Goal: Information Seeking & Learning: Learn about a topic

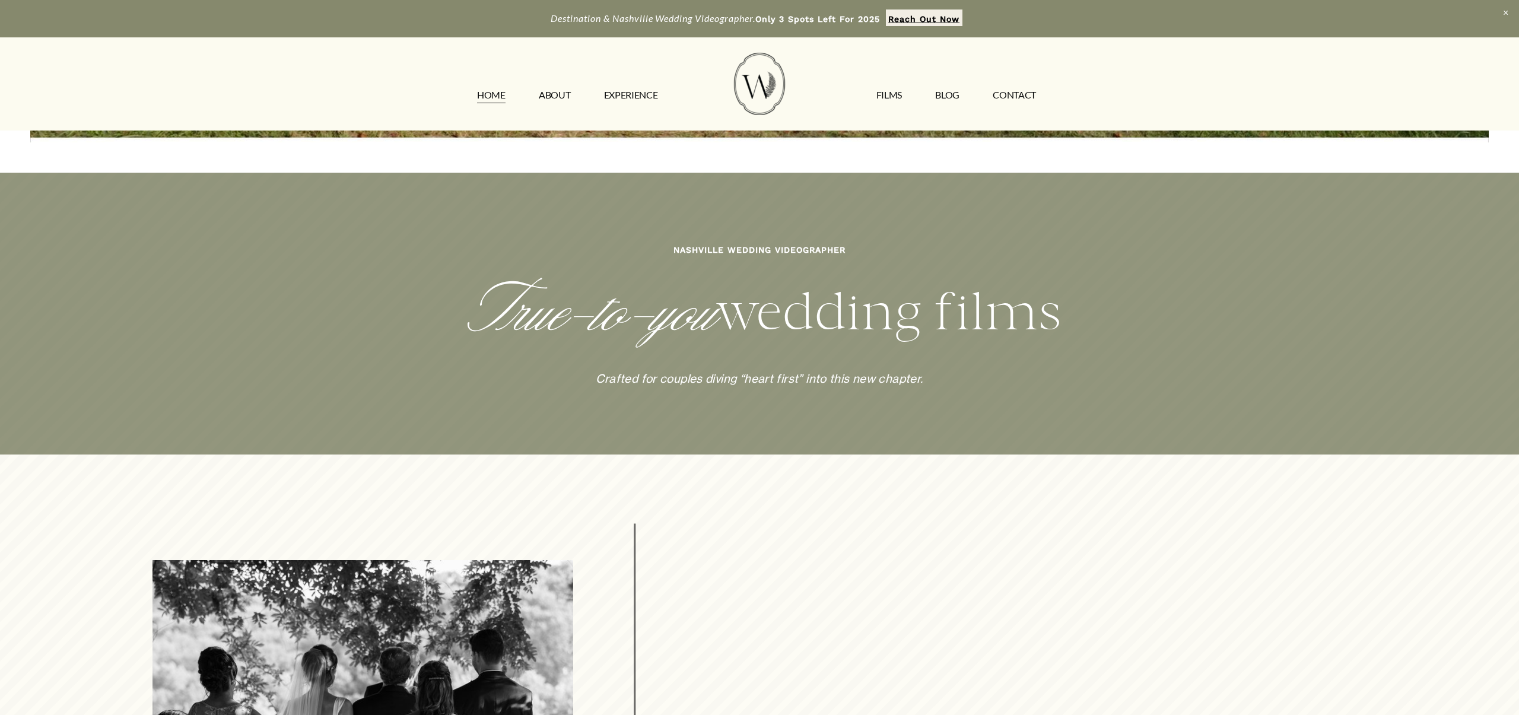
scroll to position [668, 0]
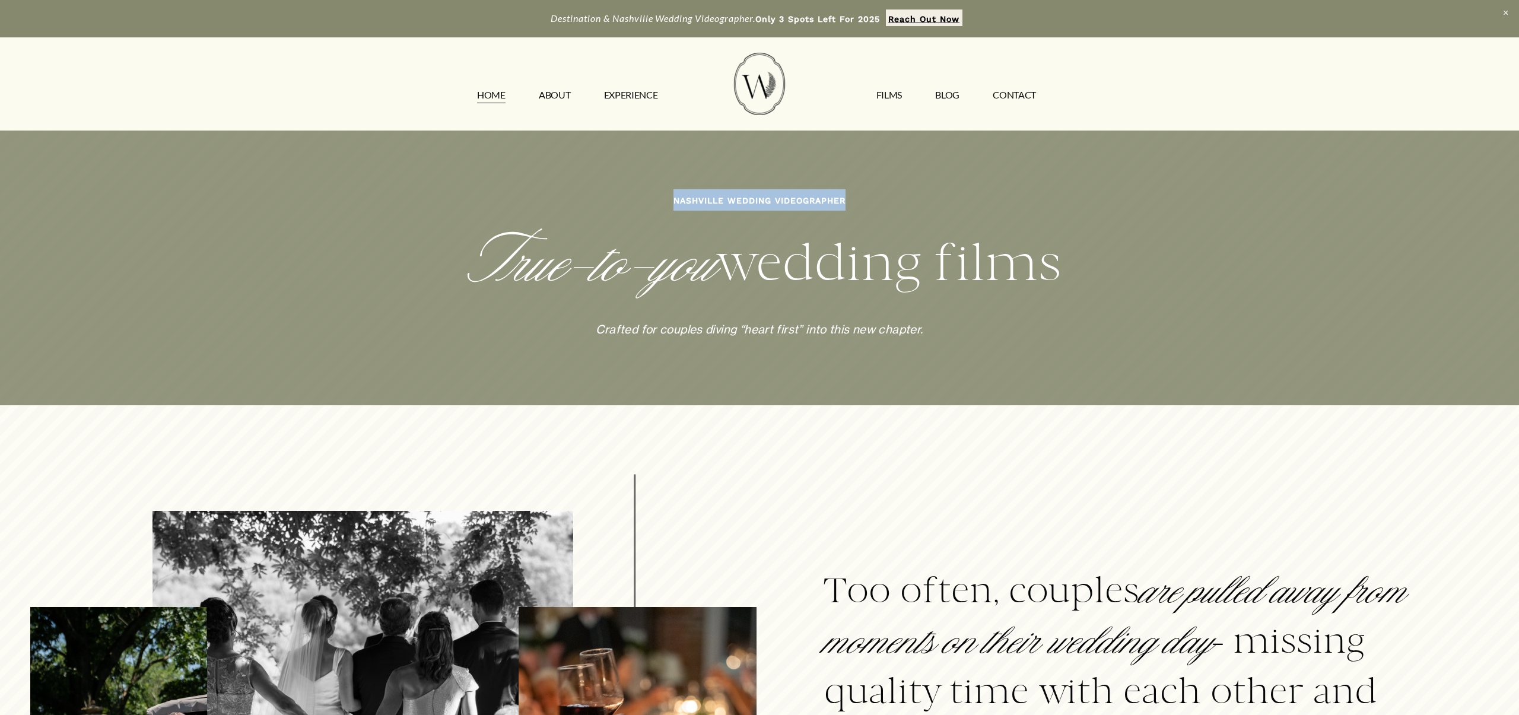
drag, startPoint x: 723, startPoint y: 201, endPoint x: 850, endPoint y: 203, distance: 127.0
click at [850, 203] on p "NASHVILLE WEDDING VIDEOGRAPHER" at bounding box center [759, 199] width 1214 height 21
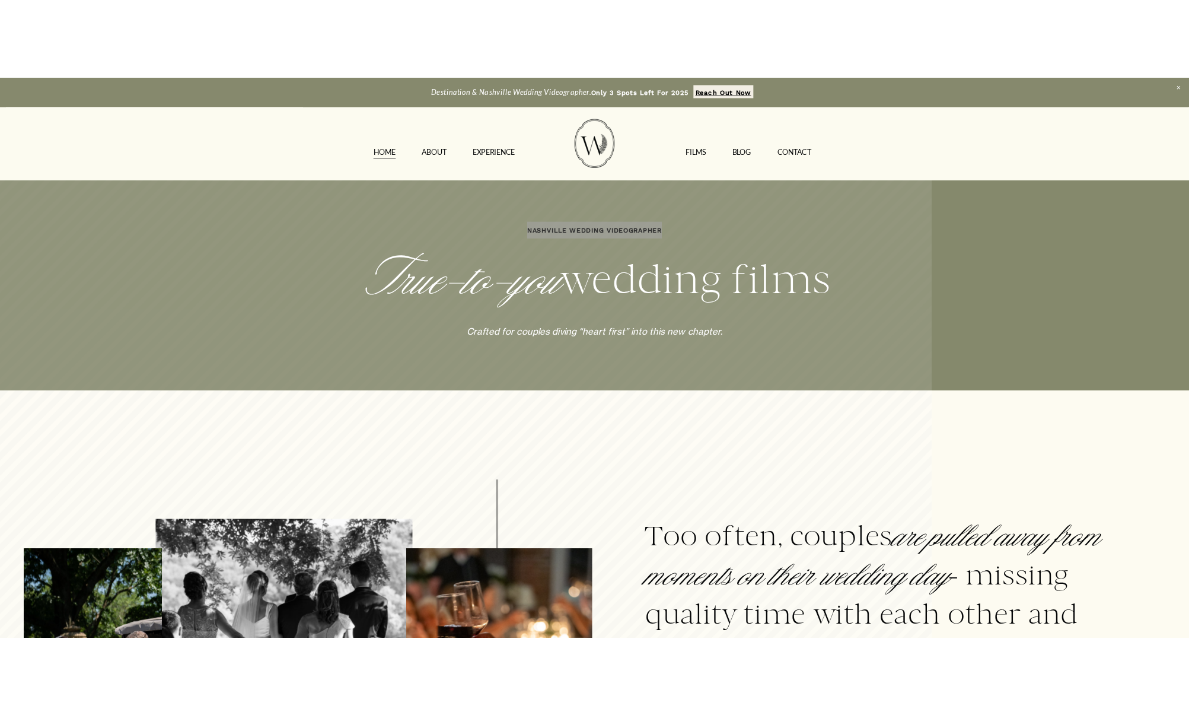
scroll to position [518, 0]
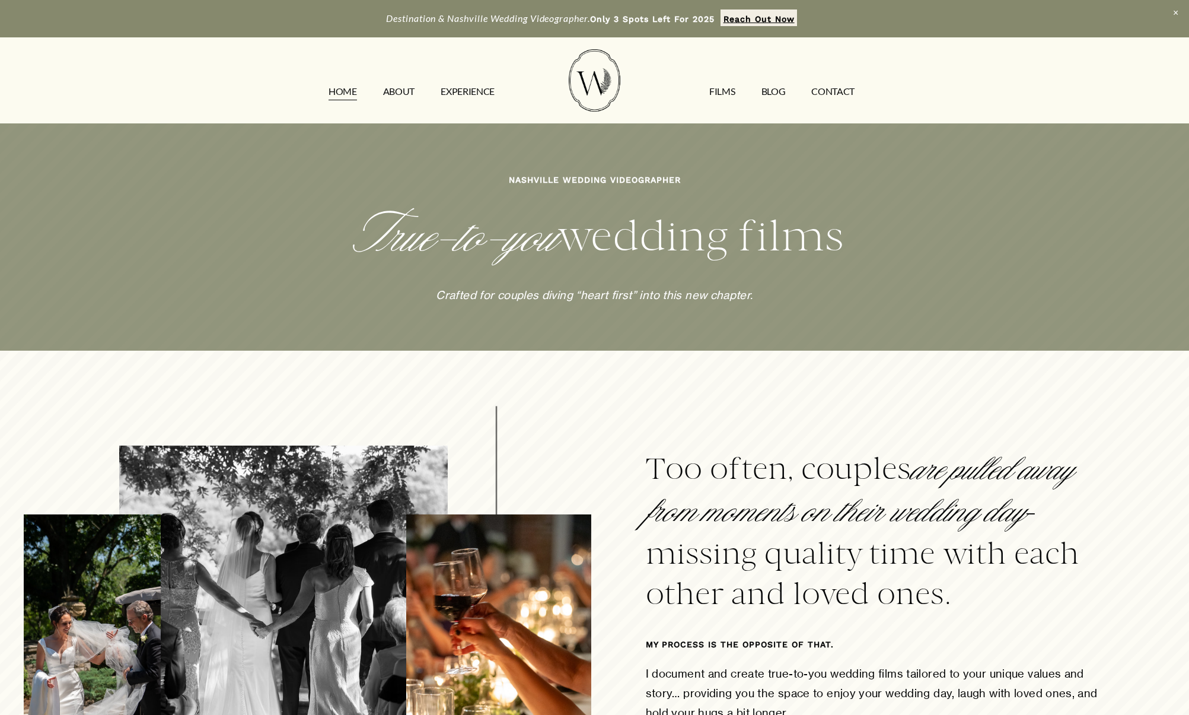
click at [816, 406] on div at bounding box center [594, 650] width 1189 height 521
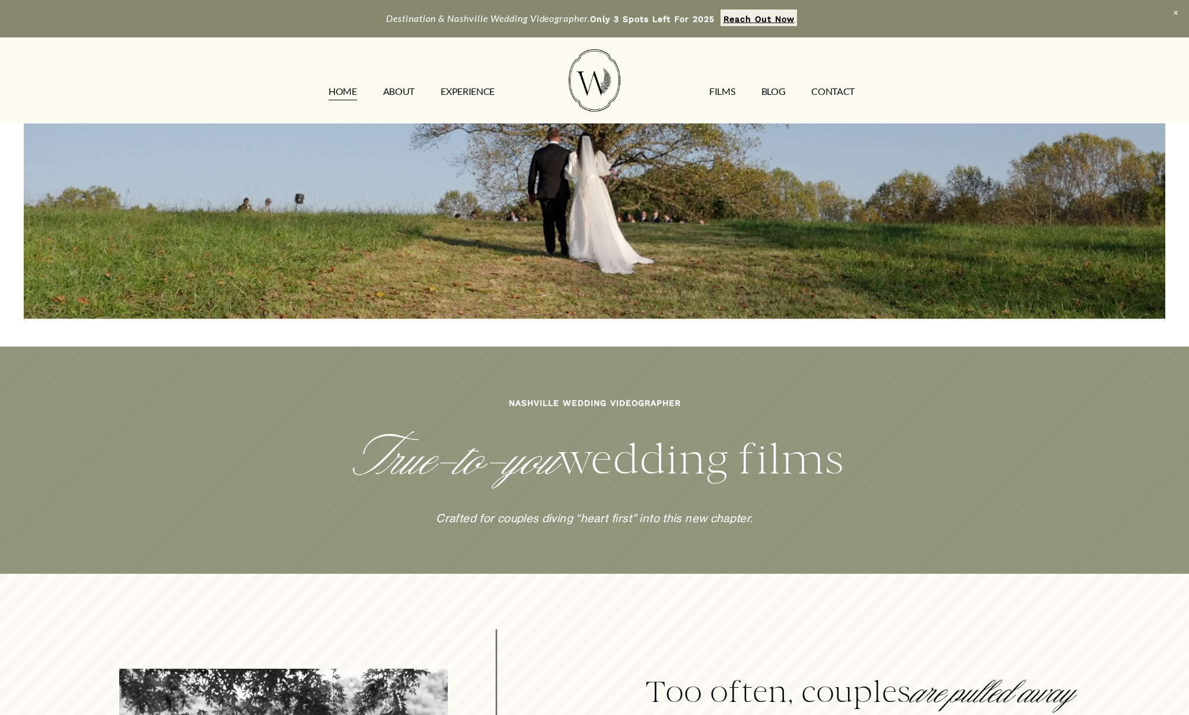
scroll to position [355, 0]
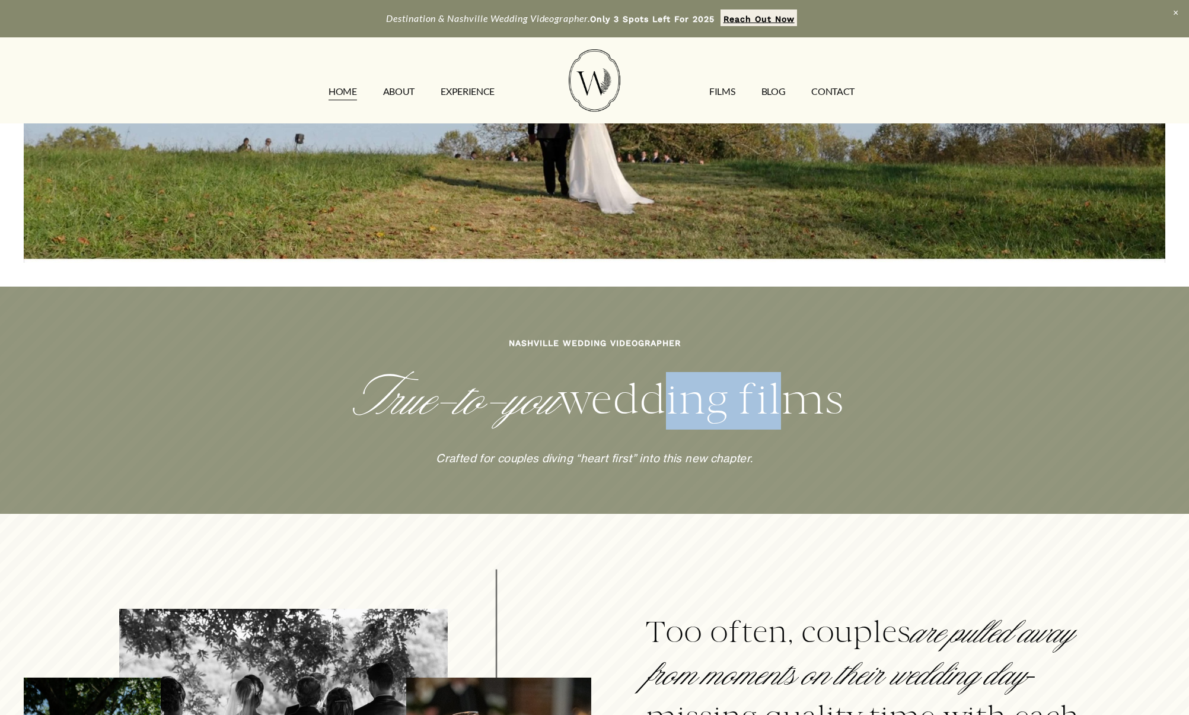
drag, startPoint x: 642, startPoint y: 400, endPoint x: 779, endPoint y: 396, distance: 137.1
click at [779, 396] on h2 "True-to-you wedding films" at bounding box center [594, 401] width 950 height 58
click at [941, 388] on h2 "True-to-you wedding films" at bounding box center [594, 401] width 950 height 58
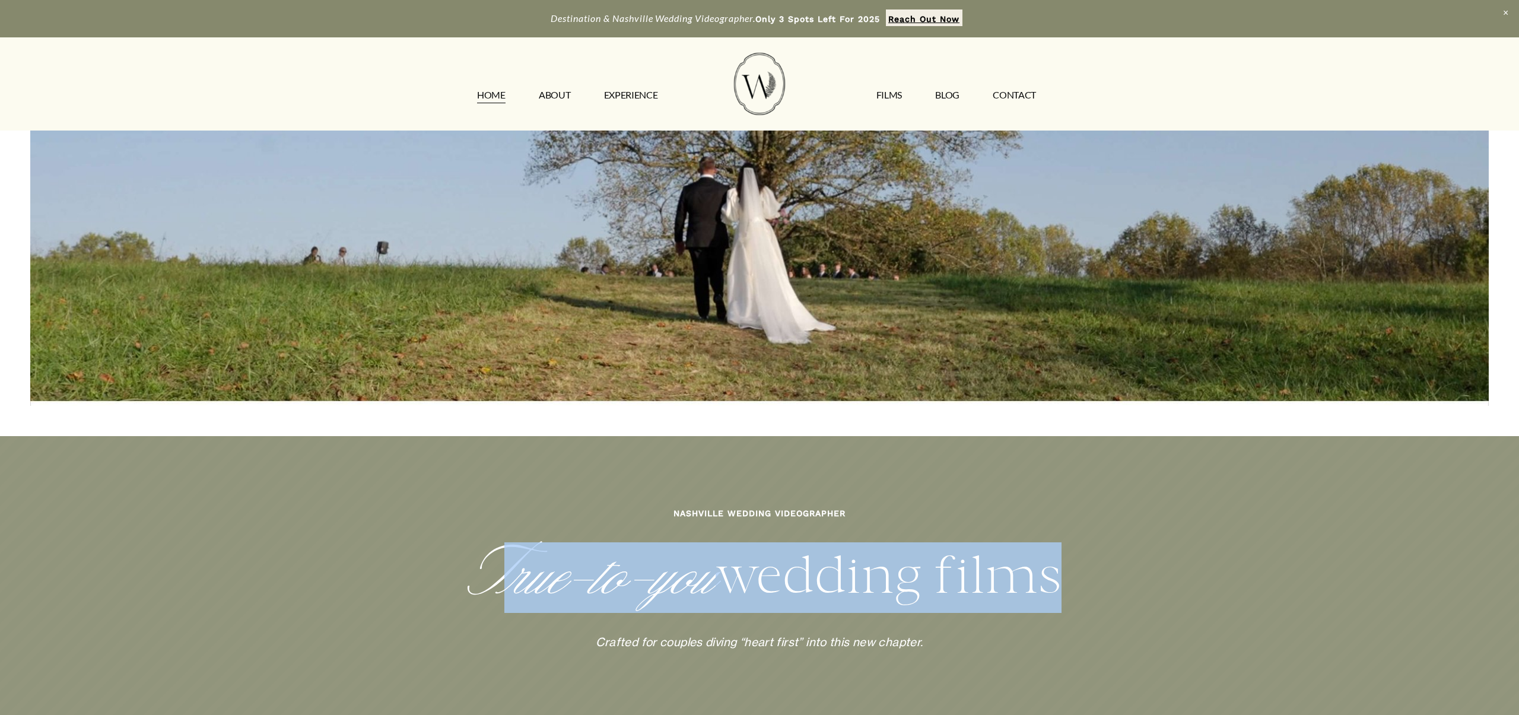
drag, startPoint x: 497, startPoint y: 563, endPoint x: 1038, endPoint y: 578, distance: 541.2
click at [1038, 578] on h2 "True-to-you wedding films" at bounding box center [759, 577] width 1214 height 71
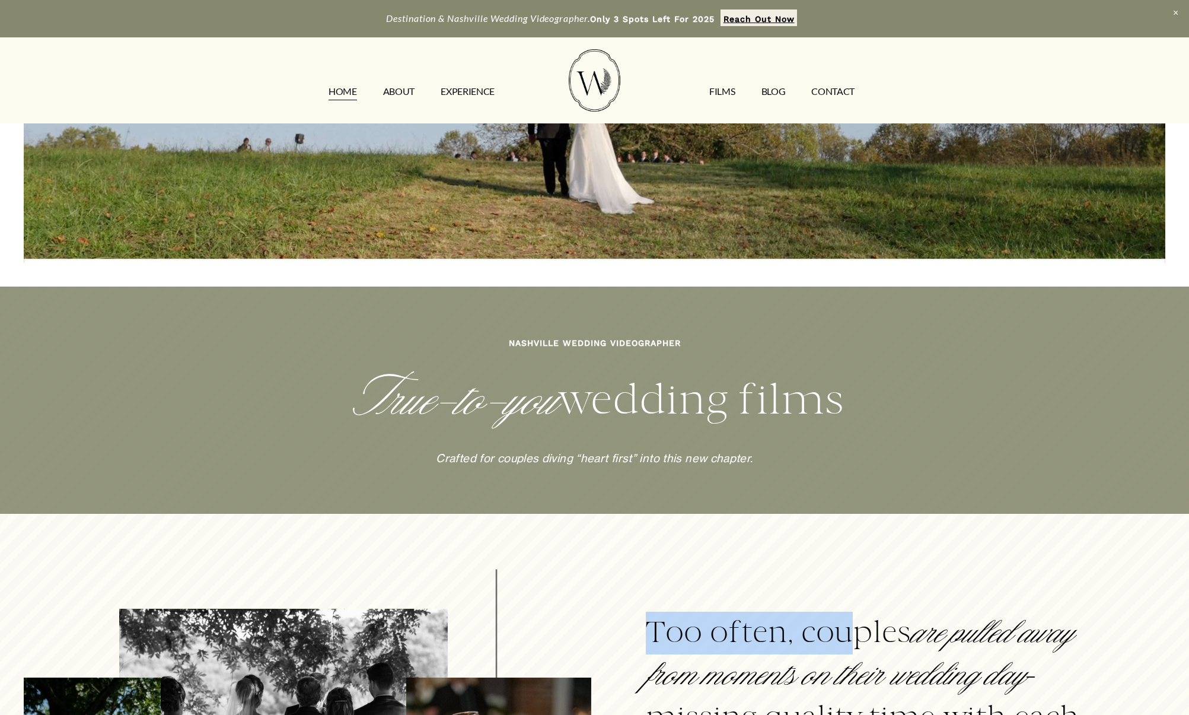
drag, startPoint x: 648, startPoint y: 626, endPoint x: 854, endPoint y: 627, distance: 205.2
click at [854, 627] on h3 "Too often, couples are pulled away from moments on their wedding day - missing …" at bounding box center [882, 695] width 472 height 166
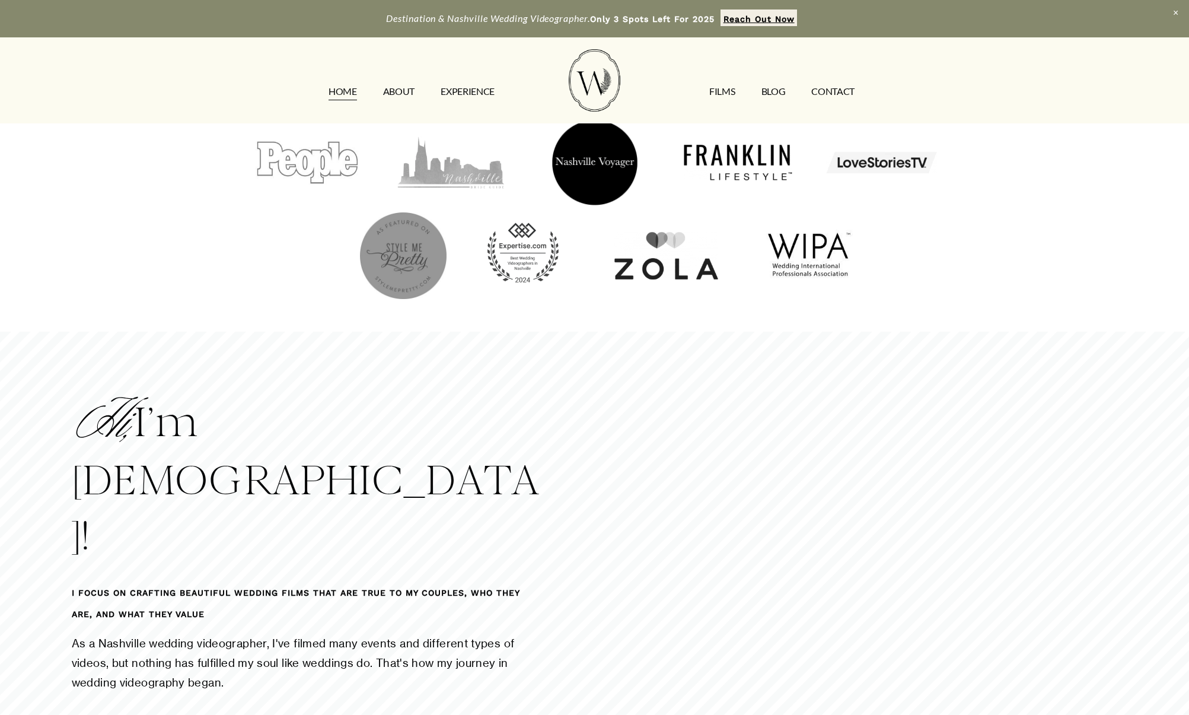
scroll to position [1637, 0]
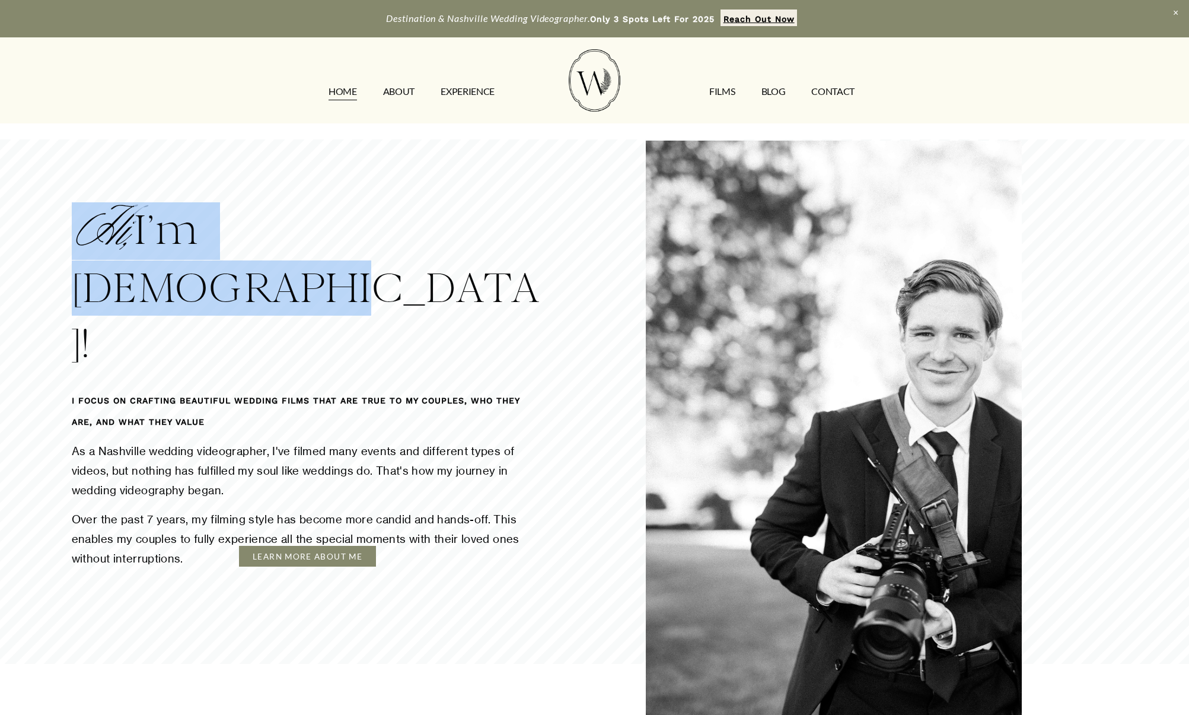
drag, startPoint x: 88, startPoint y: 246, endPoint x: 434, endPoint y: 252, distance: 345.3
click at [434, 252] on h2 "Hi, I’m [DEMOGRAPHIC_DATA]!" at bounding box center [308, 286] width 472 height 168
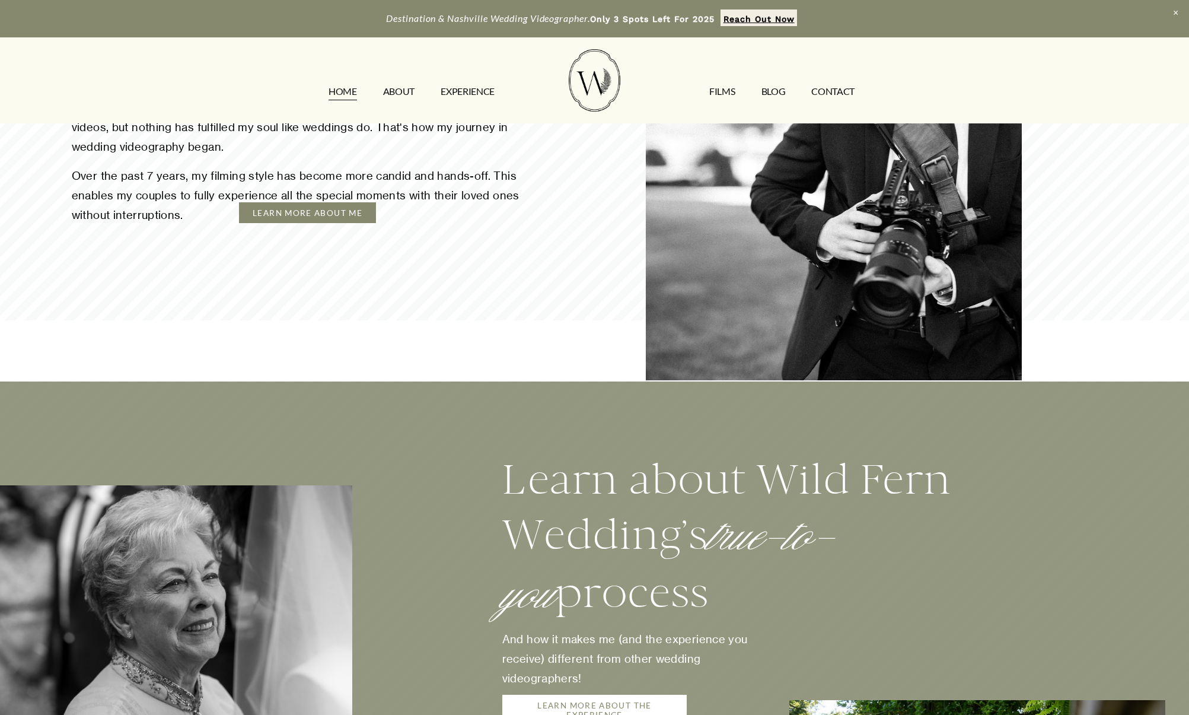
scroll to position [2106, 0]
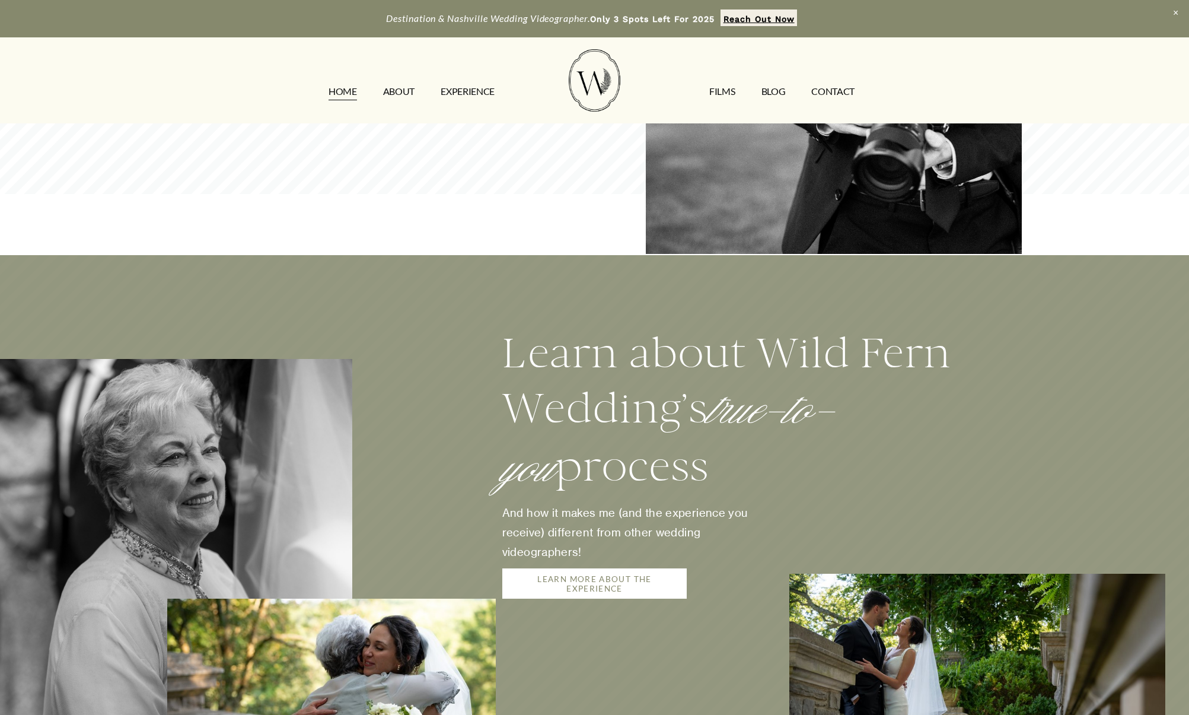
drag, startPoint x: 504, startPoint y: 298, endPoint x: 751, endPoint y: 400, distance: 267.0
click at [751, 400] on h2 "Learn about Wild Fern Wedding’s true-to-you process" at bounding box center [762, 411] width 520 height 171
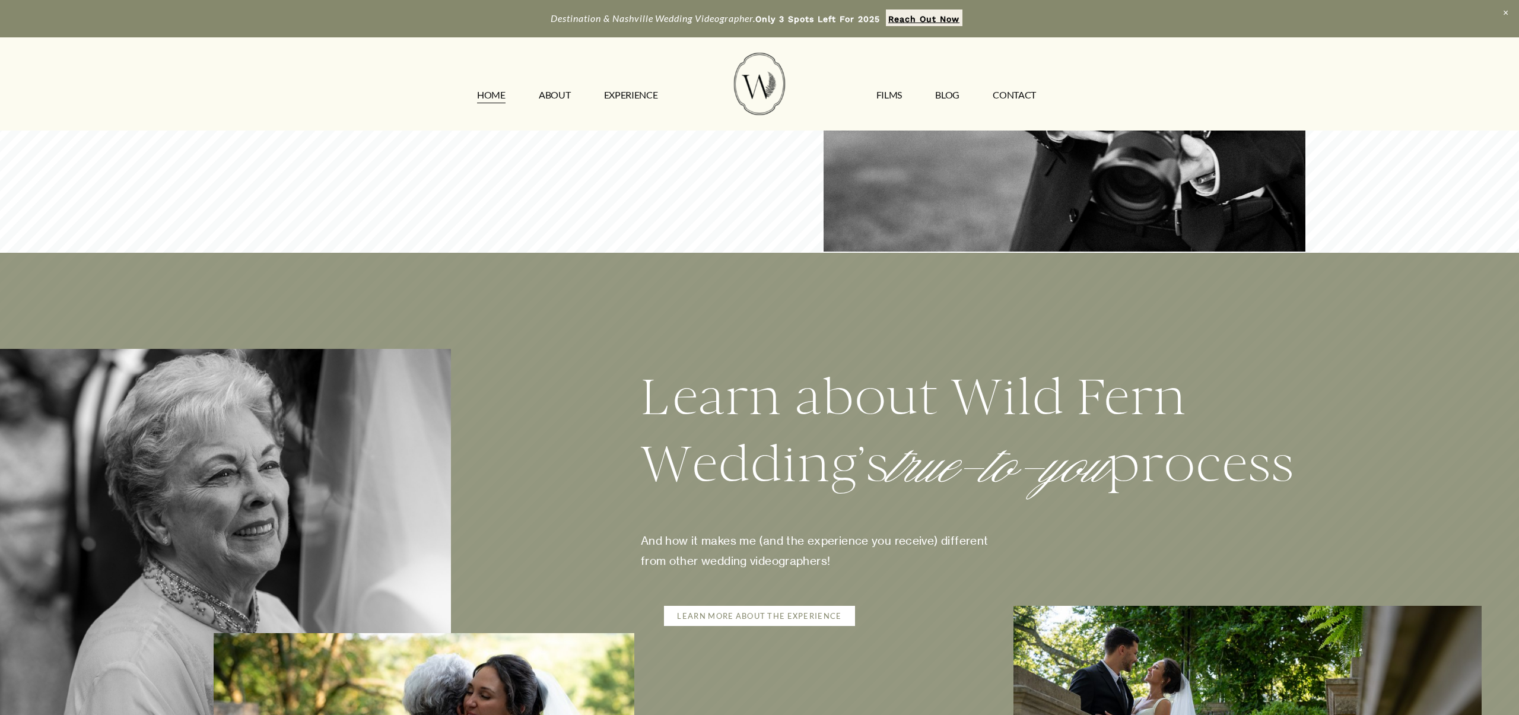
scroll to position [2498, 0]
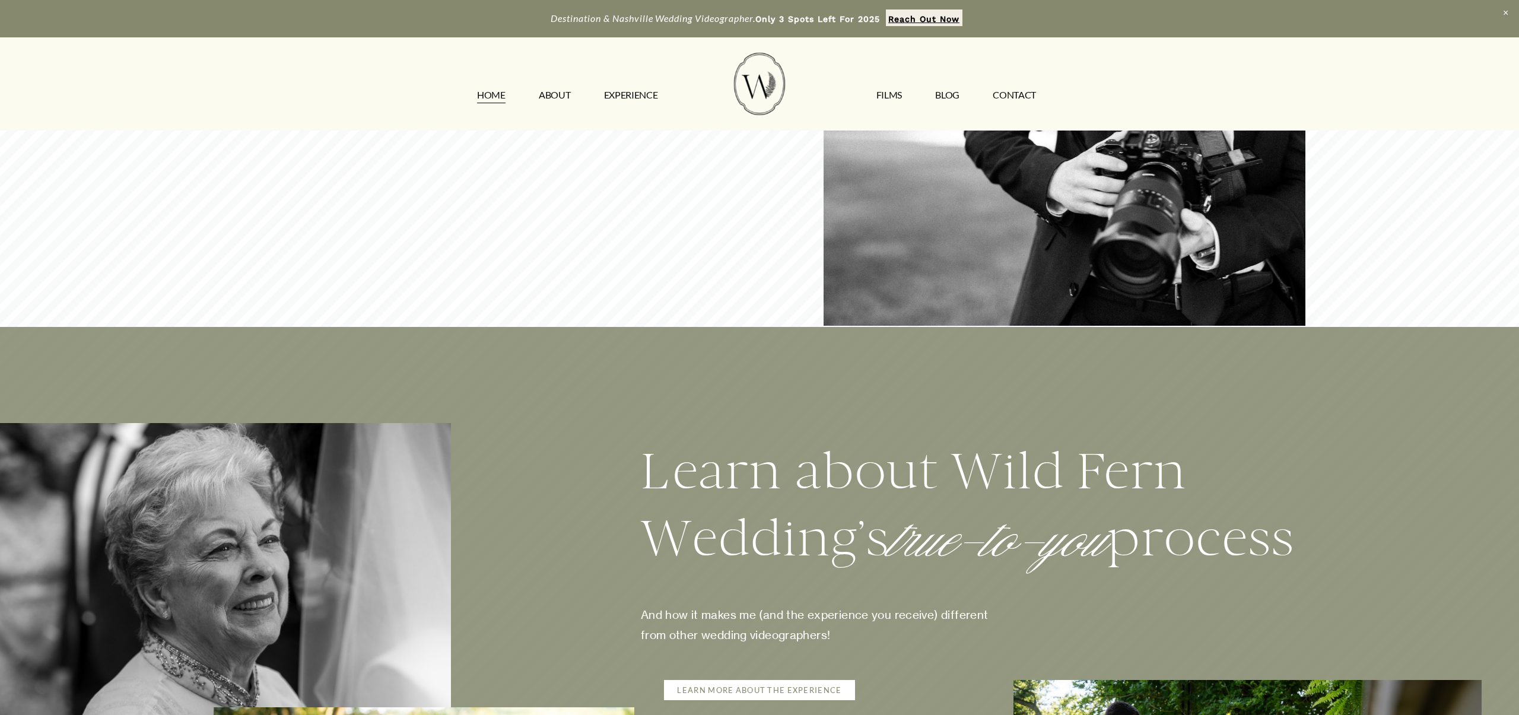
click at [686, 387] on div "Learn about Wild Fern Wedding’s true-to-you process And how it makes me (and th…" at bounding box center [759, 714] width 1519 height 675
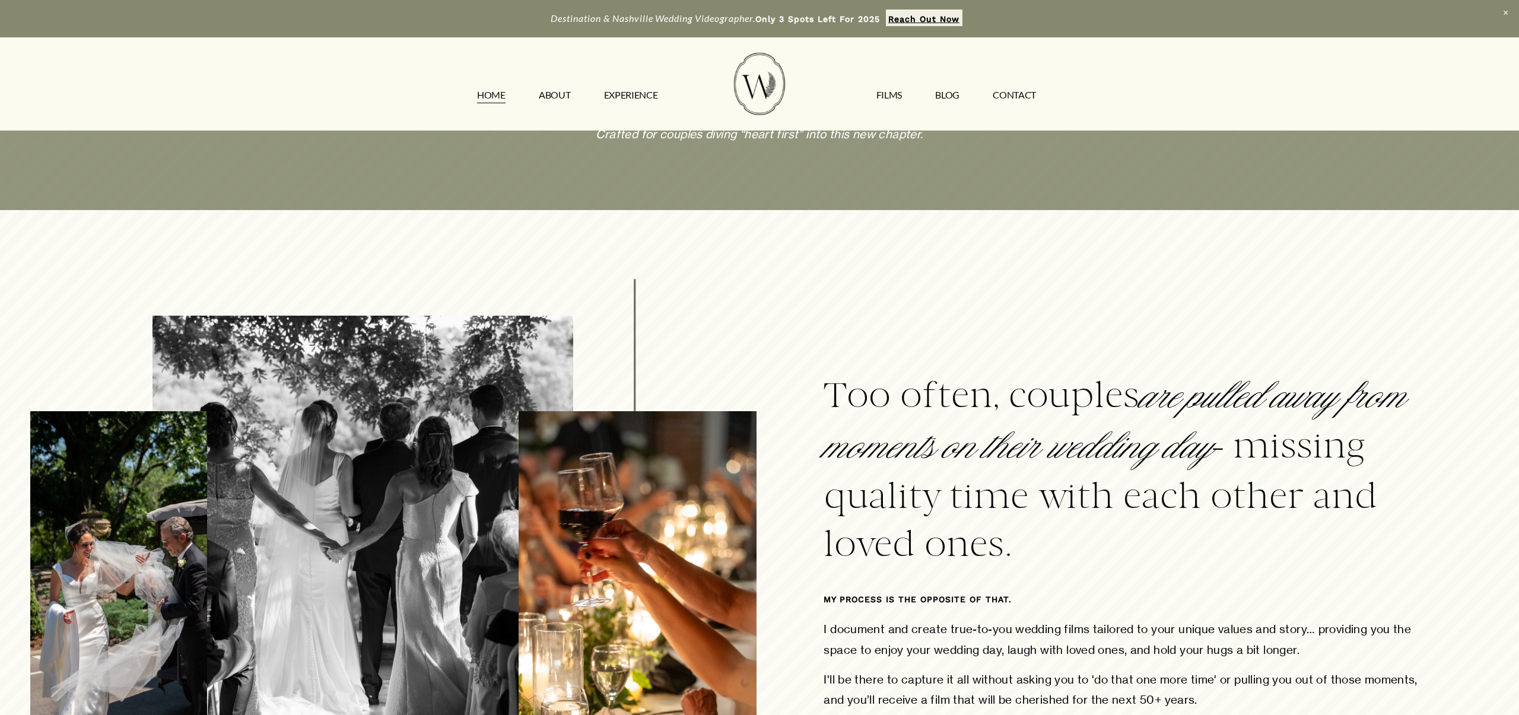
scroll to position [847, 0]
